Goal: Find specific page/section: Find specific page/section

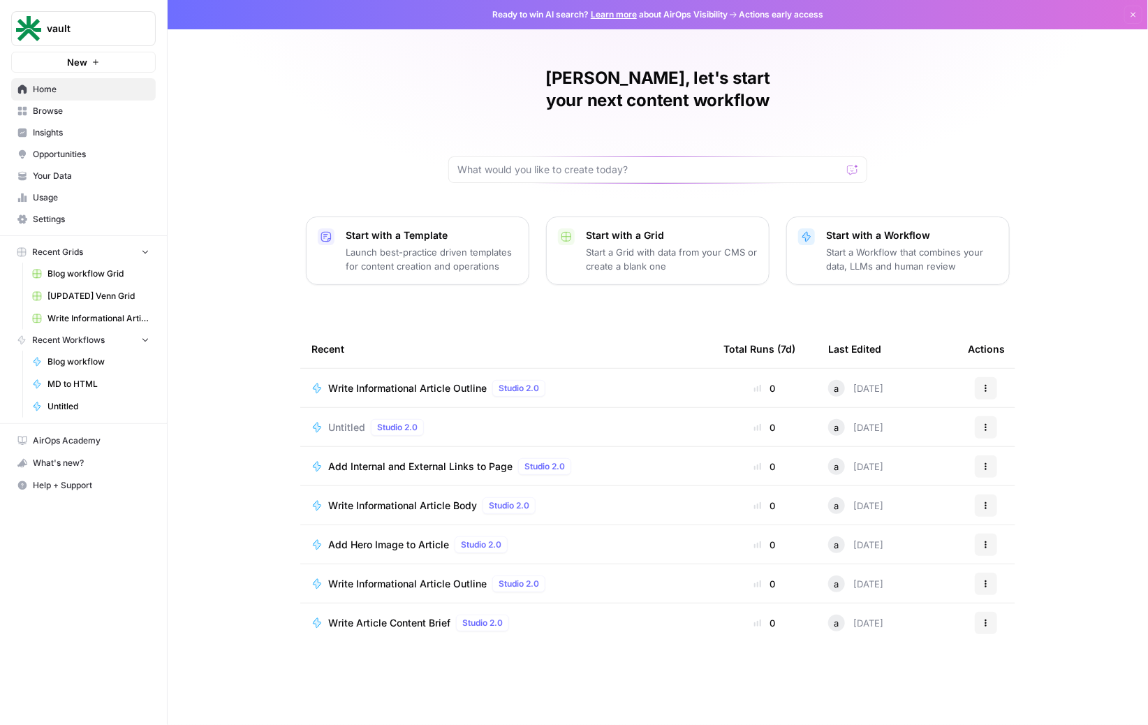
click at [82, 108] on span "Browse" at bounding box center [91, 111] width 117 height 13
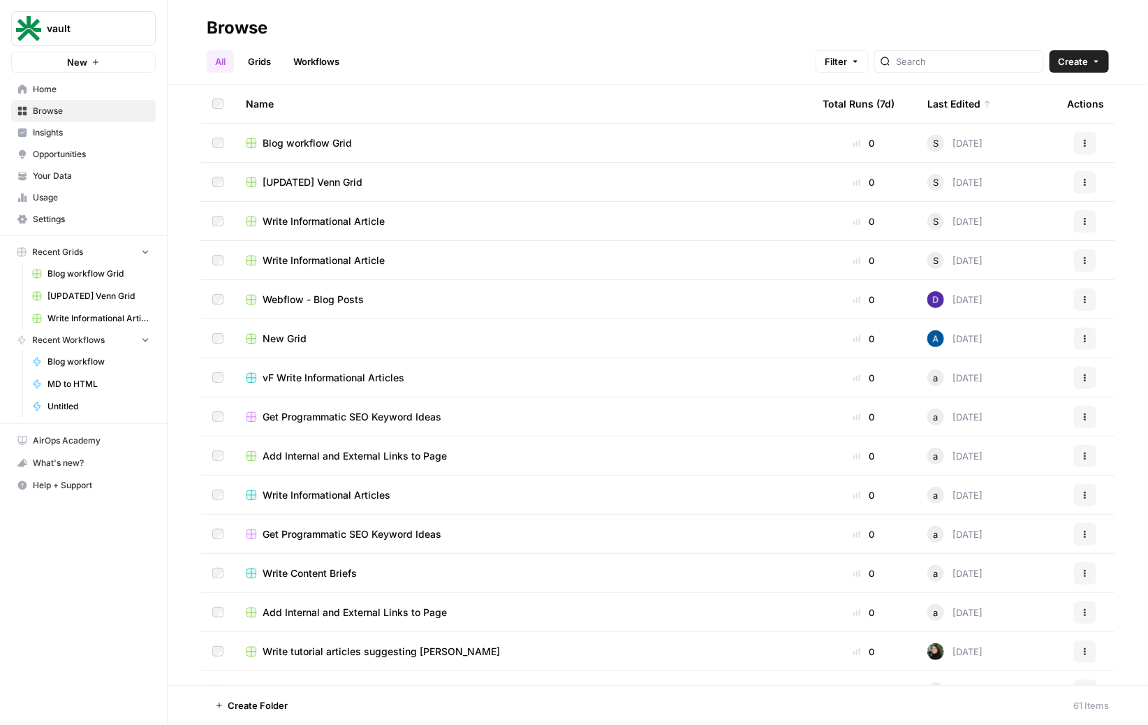
click at [82, 128] on span "Insights" at bounding box center [91, 132] width 117 height 13
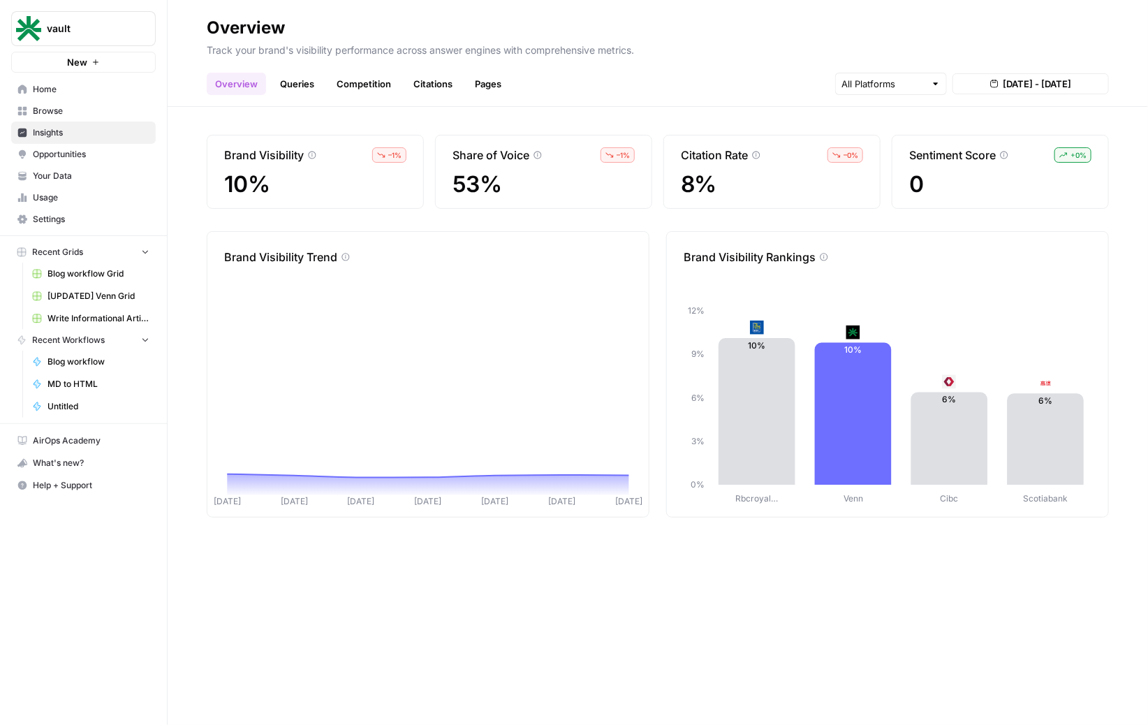
click at [300, 77] on link "Queries" at bounding box center [297, 84] width 51 height 22
